Goal: Task Accomplishment & Management: Manage account settings

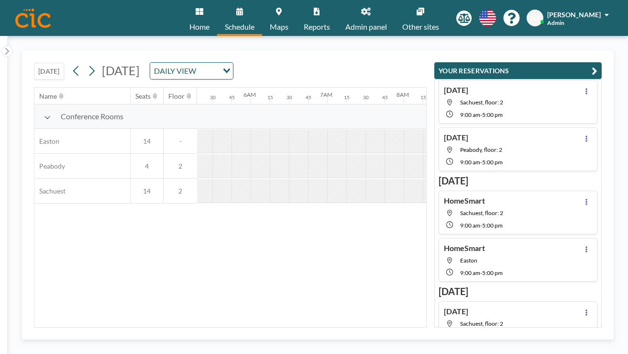
scroll to position [0, 482]
click at [593, 243] on button at bounding box center [586, 248] width 11 height 11
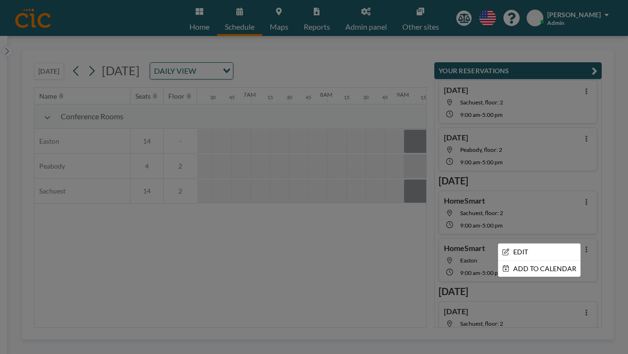
click at [365, 237] on div at bounding box center [314, 177] width 628 height 354
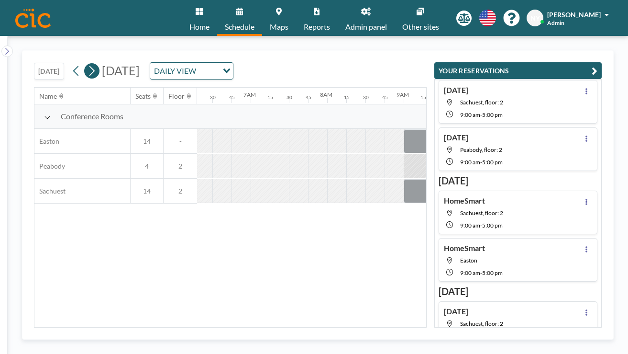
click at [84, 63] on button at bounding box center [91, 70] width 15 height 15
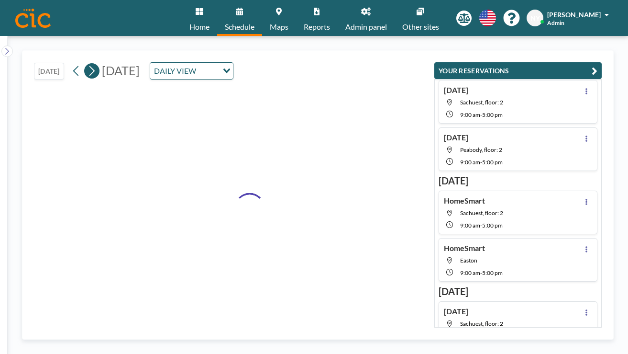
click at [84, 63] on button at bounding box center [91, 70] width 15 height 15
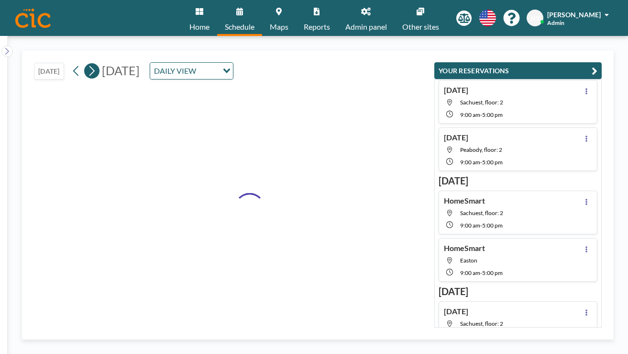
click at [84, 63] on button at bounding box center [91, 70] width 15 height 15
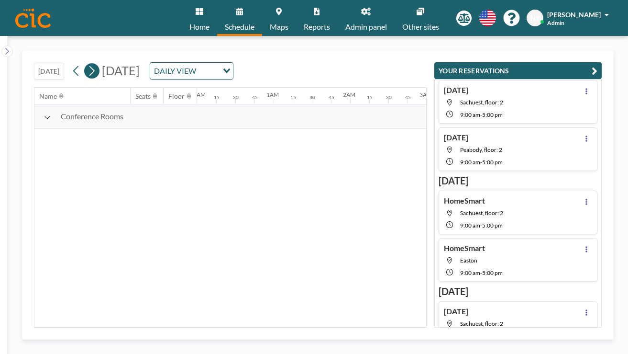
click at [84, 63] on button at bounding box center [91, 70] width 15 height 15
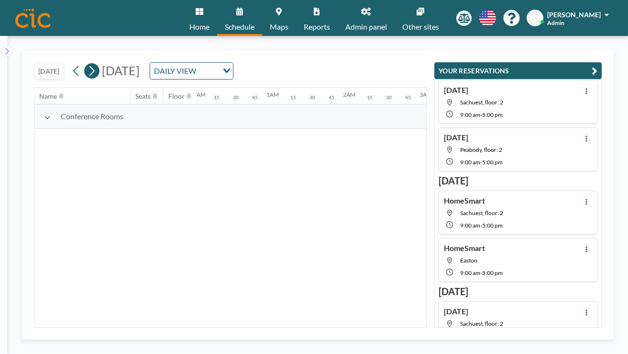
scroll to position [0, 0]
click at [84, 63] on button at bounding box center [91, 70] width 15 height 15
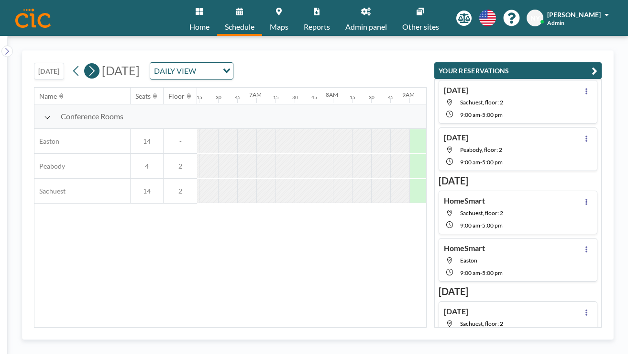
click at [84, 63] on button at bounding box center [91, 70] width 15 height 15
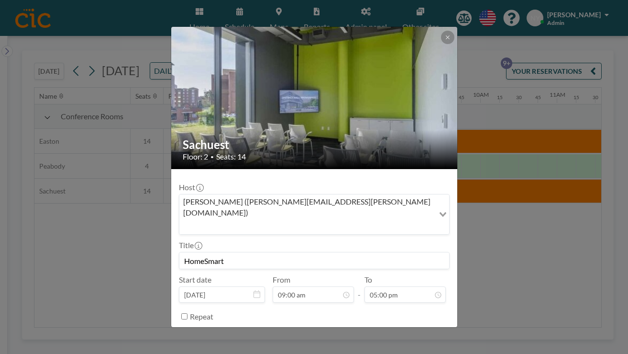
click at [349, 332] on button "REMOVE" at bounding box center [366, 340] width 38 height 17
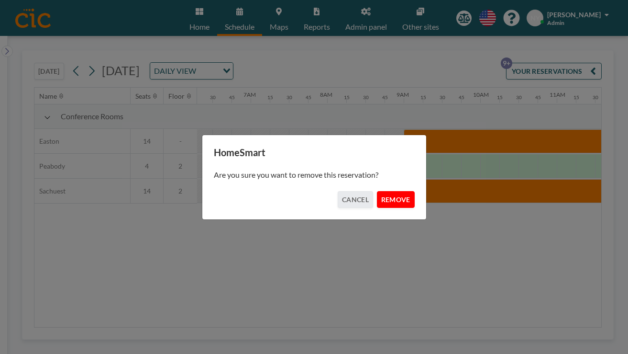
click at [386, 193] on button "REMOVE" at bounding box center [396, 199] width 38 height 17
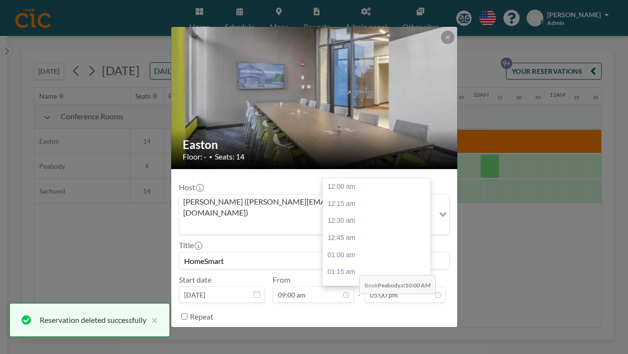
scroll to position [1009, 0]
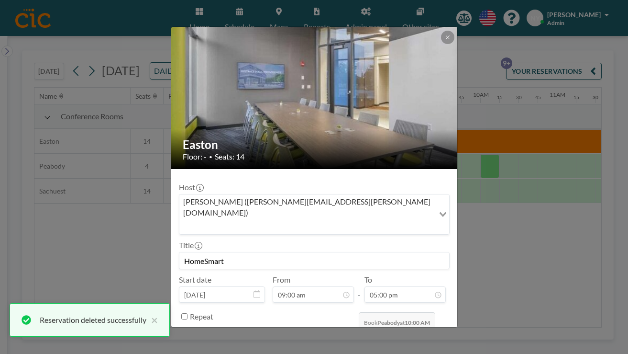
click at [356, 332] on button "REMOVE" at bounding box center [366, 340] width 38 height 17
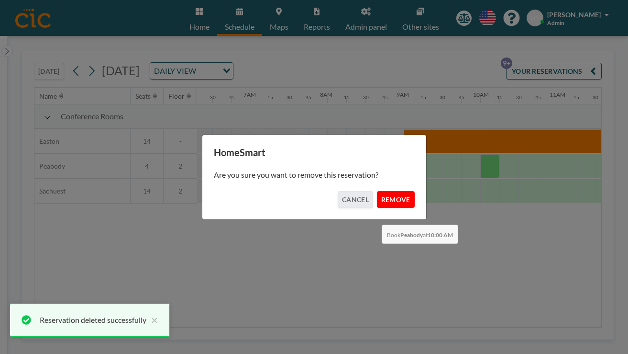
click at [380, 200] on button "REMOVE" at bounding box center [396, 199] width 38 height 17
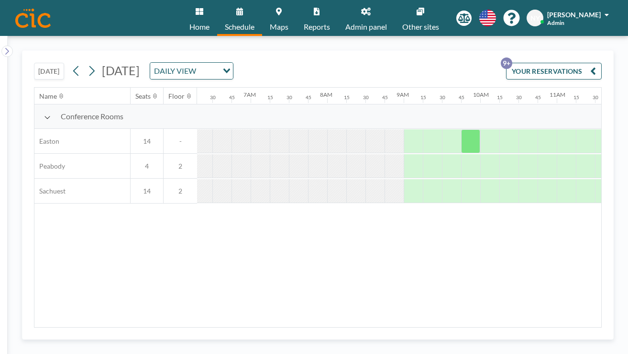
click at [105, 2] on div "Home Schedule Maps Reports Admin panel Other sites English Polski 日本語 Española …" at bounding box center [314, 18] width 628 height 36
